Goal: Transaction & Acquisition: Purchase product/service

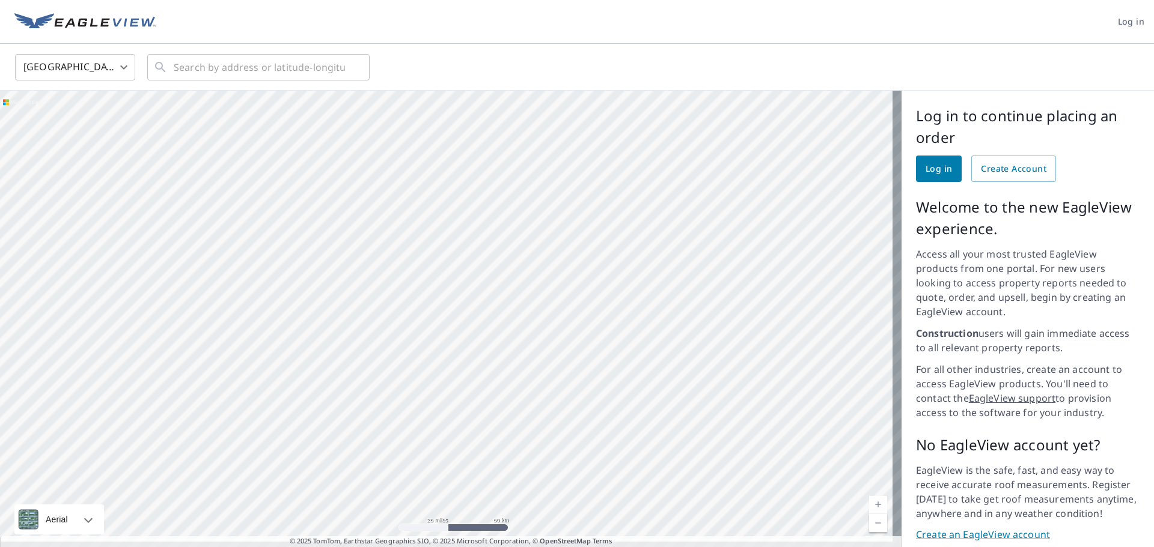
drag, startPoint x: 621, startPoint y: 260, endPoint x: 606, endPoint y: 340, distance: 80.9
click at [606, 340] on div at bounding box center [450, 324] width 901 height 466
drag, startPoint x: 518, startPoint y: 192, endPoint x: 536, endPoint y: 444, distance: 252.4
click at [536, 444] on div at bounding box center [450, 324] width 901 height 466
drag, startPoint x: 538, startPoint y: 321, endPoint x: 298, endPoint y: 355, distance: 242.7
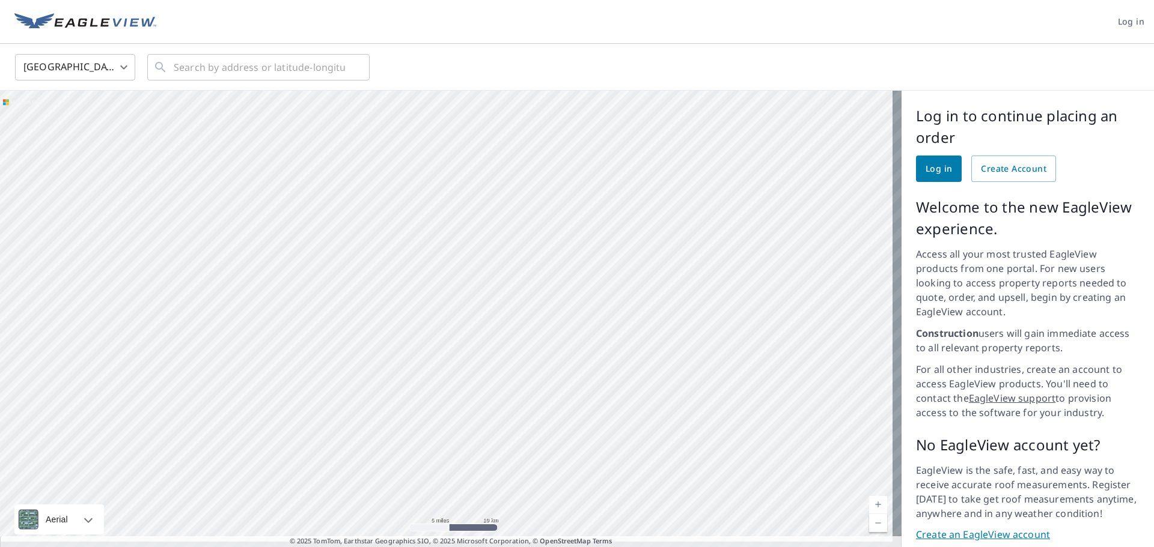
click at [299, 355] on div at bounding box center [450, 324] width 901 height 466
drag, startPoint x: 580, startPoint y: 259, endPoint x: 411, endPoint y: 513, distance: 305.2
click at [413, 513] on div at bounding box center [450, 324] width 901 height 466
drag, startPoint x: 502, startPoint y: 309, endPoint x: 480, endPoint y: 450, distance: 142.4
click at [481, 448] on div at bounding box center [450, 324] width 901 height 466
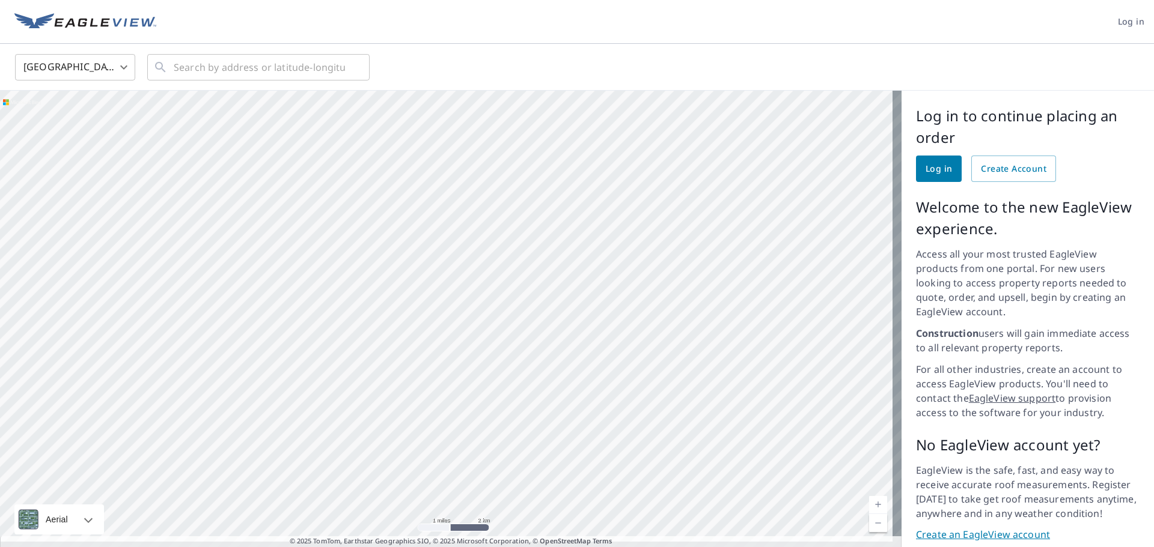
drag, startPoint x: 476, startPoint y: 352, endPoint x: 499, endPoint y: 464, distance: 114.7
click at [503, 469] on div at bounding box center [450, 324] width 901 height 466
drag, startPoint x: 462, startPoint y: 333, endPoint x: 476, endPoint y: 408, distance: 76.5
click at [476, 406] on div at bounding box center [450, 324] width 901 height 466
drag, startPoint x: 522, startPoint y: 351, endPoint x: 416, endPoint y: 367, distance: 107.6
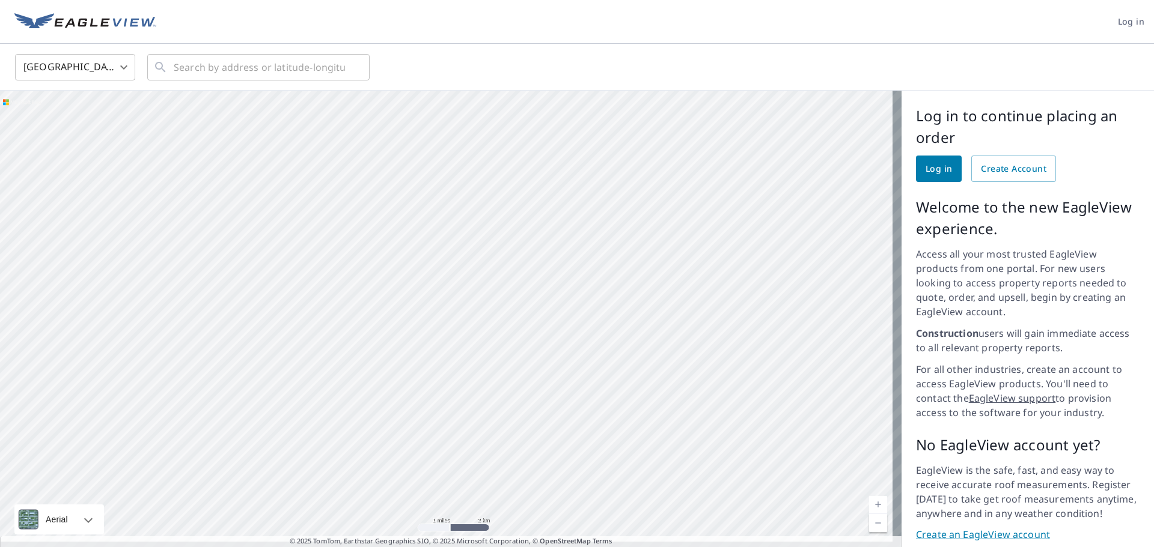
click at [419, 365] on div at bounding box center [450, 324] width 901 height 466
drag, startPoint x: 522, startPoint y: 269, endPoint x: 428, endPoint y: 320, distance: 106.2
click at [428, 320] on div at bounding box center [450, 324] width 901 height 466
drag, startPoint x: 568, startPoint y: 259, endPoint x: 353, endPoint y: 352, distance: 233.9
click at [353, 352] on div at bounding box center [450, 324] width 901 height 466
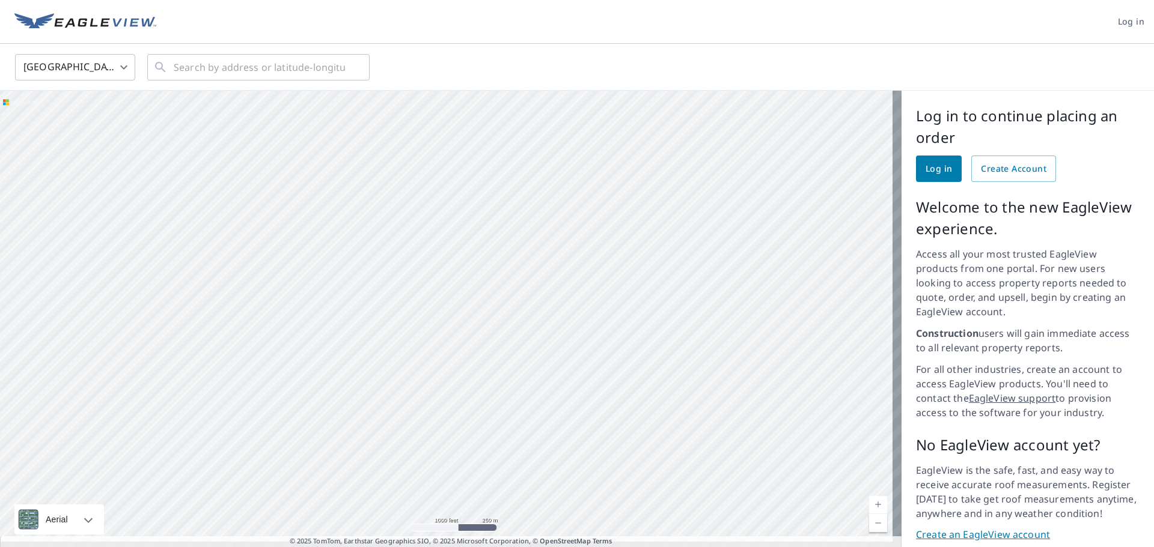
drag, startPoint x: 498, startPoint y: 230, endPoint x: 487, endPoint y: 422, distance: 192.6
click at [487, 422] on div at bounding box center [450, 324] width 901 height 466
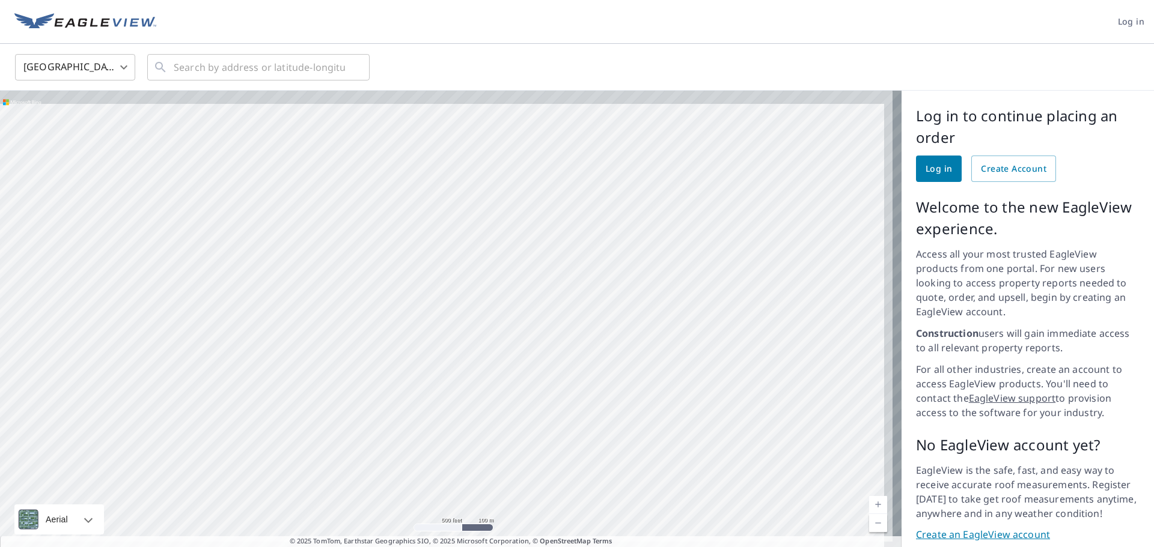
drag, startPoint x: 411, startPoint y: 273, endPoint x: 326, endPoint y: 402, distance: 154.8
click at [326, 402] on div at bounding box center [450, 324] width 901 height 466
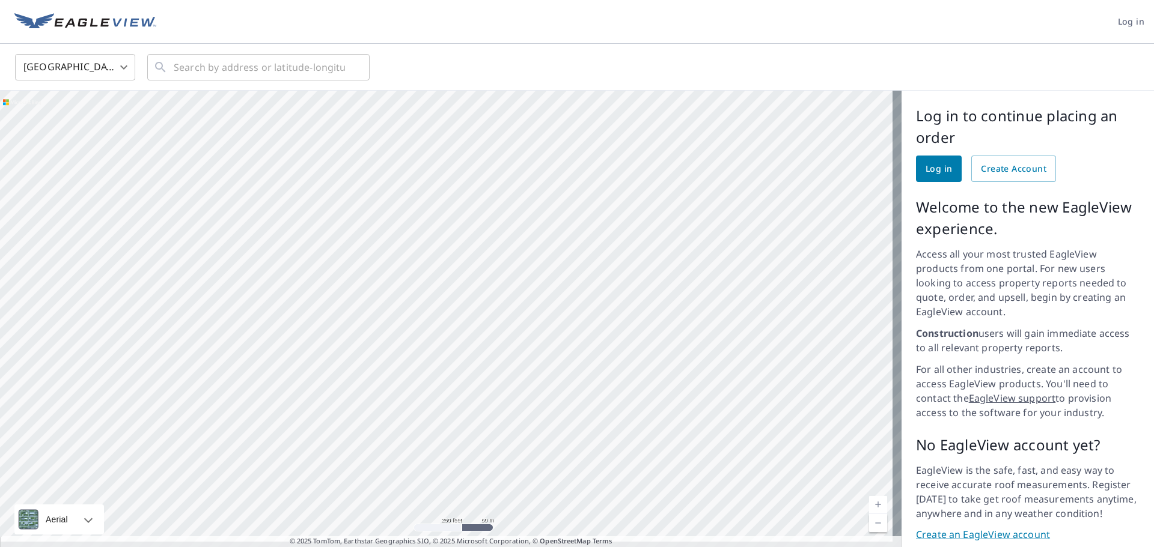
drag, startPoint x: 418, startPoint y: 281, endPoint x: 330, endPoint y: 449, distance: 190.0
click at [331, 449] on div at bounding box center [450, 324] width 901 height 466
drag, startPoint x: 557, startPoint y: 393, endPoint x: 541, endPoint y: 436, distance: 45.4
click at [541, 436] on div at bounding box center [450, 324] width 901 height 466
click at [425, 270] on div at bounding box center [450, 324] width 901 height 466
